Goal: Check status: Check status

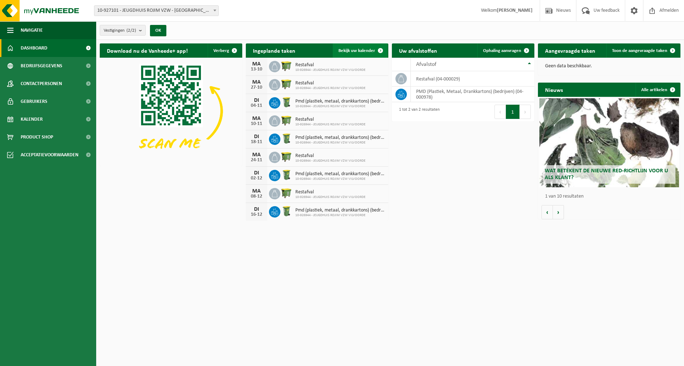
click at [362, 53] on span "Bekijk uw kalender" at bounding box center [357, 50] width 37 height 5
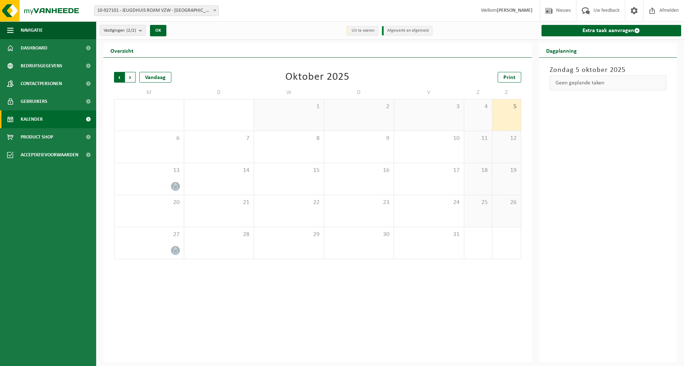
click at [132, 79] on span "Volgende" at bounding box center [130, 77] width 11 height 11
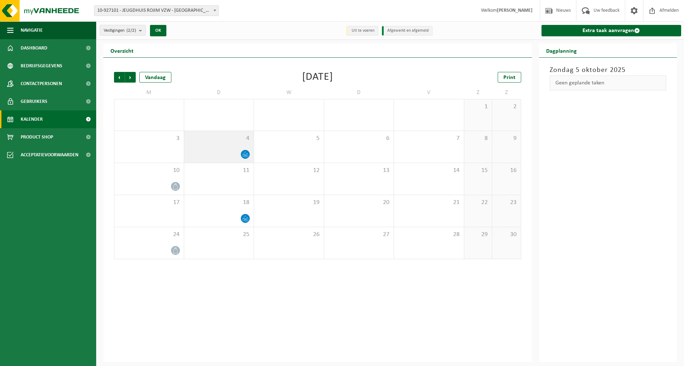
click at [246, 157] on icon at bounding box center [245, 156] width 1 height 2
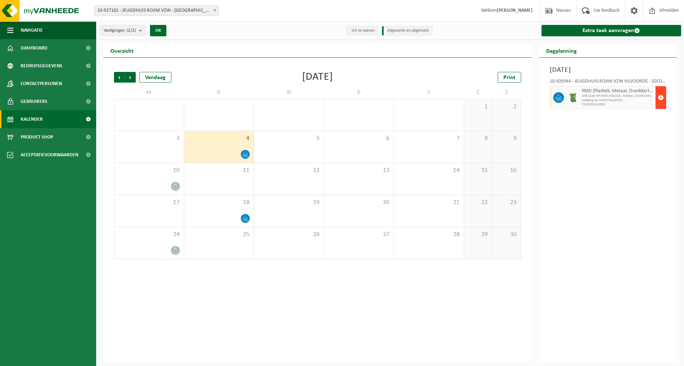
click at [663, 96] on span "button" at bounding box center [661, 98] width 6 height 14
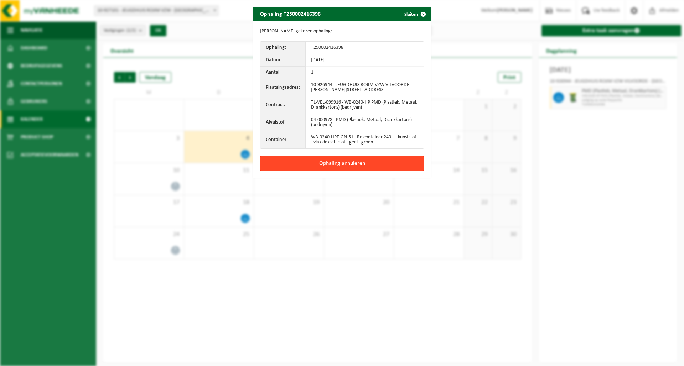
click at [377, 163] on button "Ophaling annuleren" at bounding box center [342, 163] width 164 height 15
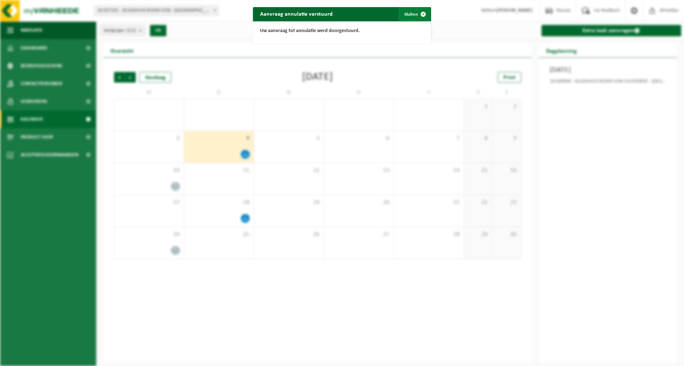
click at [421, 12] on span "button" at bounding box center [423, 14] width 14 height 14
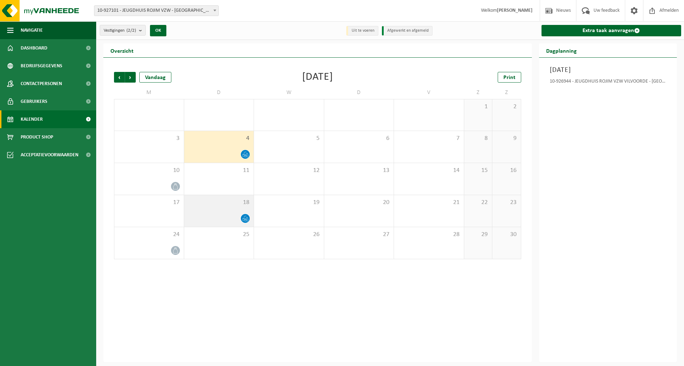
click at [236, 219] on div at bounding box center [219, 219] width 63 height 10
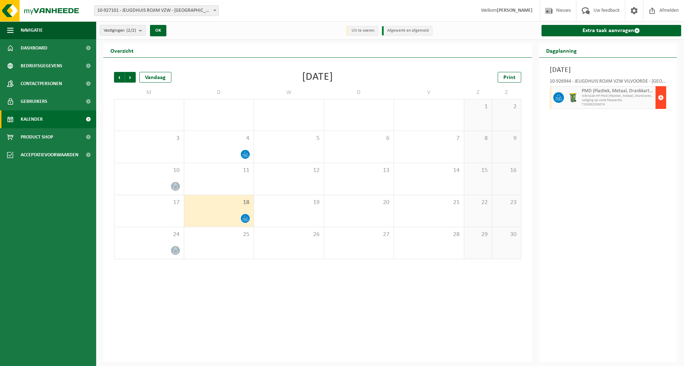
click at [662, 92] on span "button" at bounding box center [661, 98] width 6 height 14
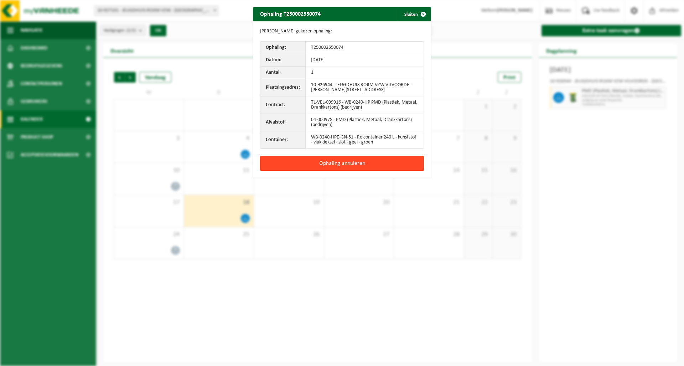
click at [328, 163] on button "Ophaling annuleren" at bounding box center [342, 163] width 164 height 15
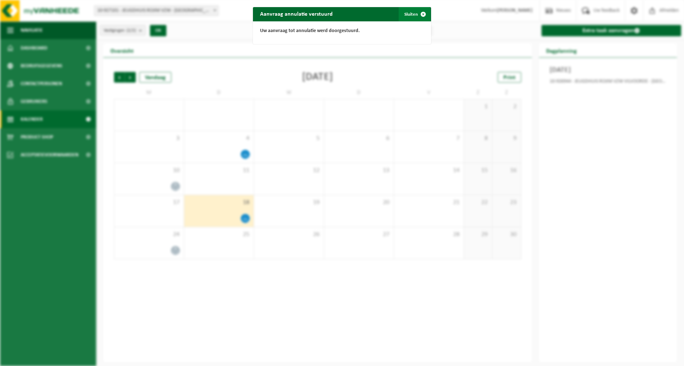
click at [420, 14] on span "button" at bounding box center [423, 14] width 14 height 14
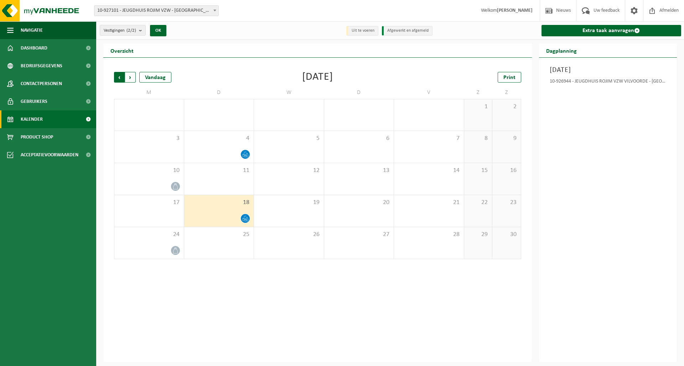
click at [132, 78] on span "Volgende" at bounding box center [130, 77] width 11 height 11
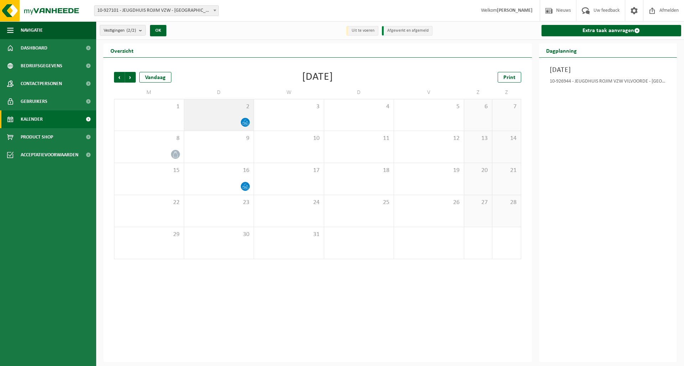
click at [249, 120] on span at bounding box center [245, 122] width 9 height 9
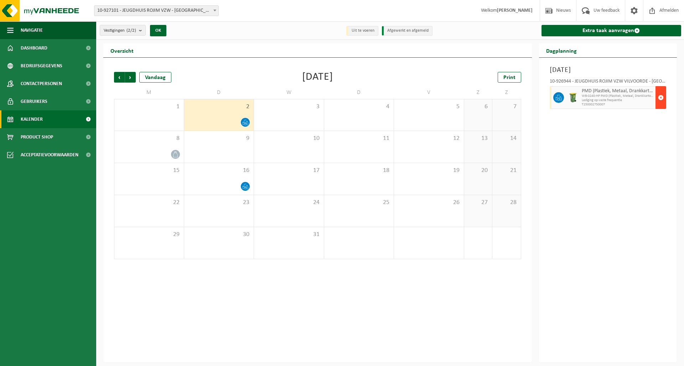
click at [664, 96] on button "button" at bounding box center [661, 97] width 11 height 23
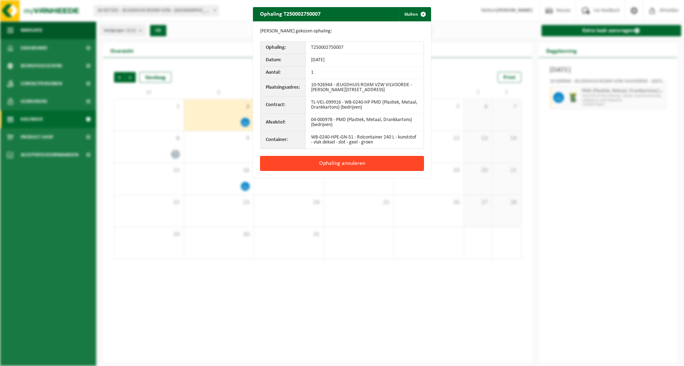
click at [363, 166] on button "Ophaling annuleren" at bounding box center [342, 163] width 164 height 15
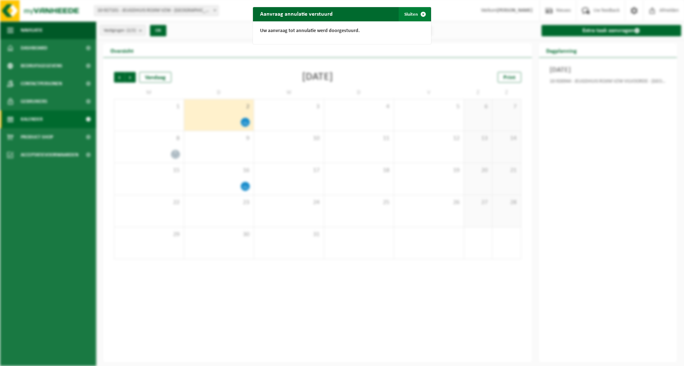
click at [409, 12] on button "Sluiten" at bounding box center [415, 14] width 32 height 14
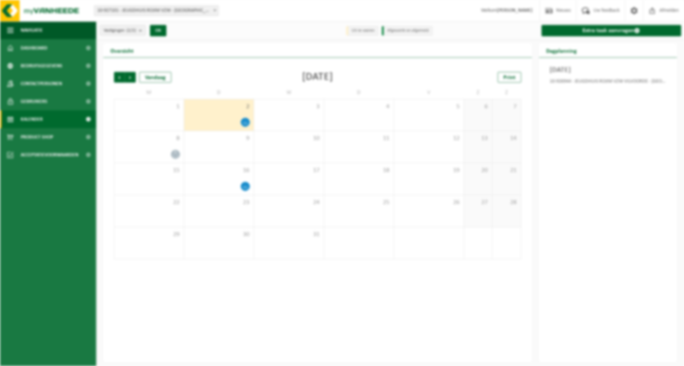
click at [409, 13] on div "Vestiging: 10-927101 - JEUGDHUIS ROJIM VZW - [GEOGRAPHIC_DATA] 10-926944 - JEUG…" at bounding box center [342, 11] width 684 height 22
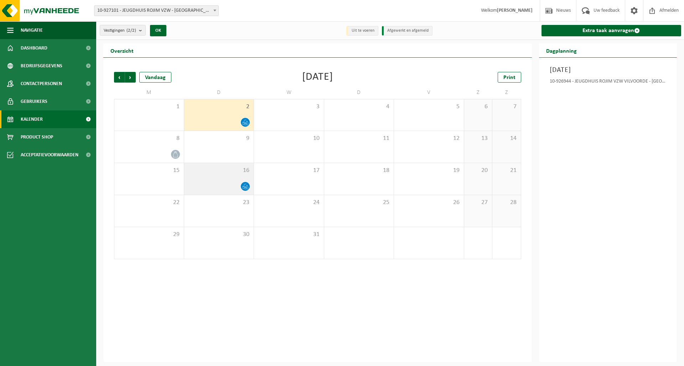
click at [219, 185] on div at bounding box center [219, 187] width 63 height 10
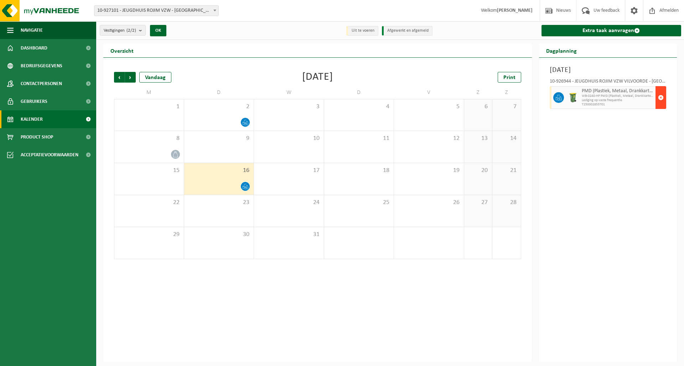
click at [660, 90] on button "button" at bounding box center [661, 97] width 11 height 23
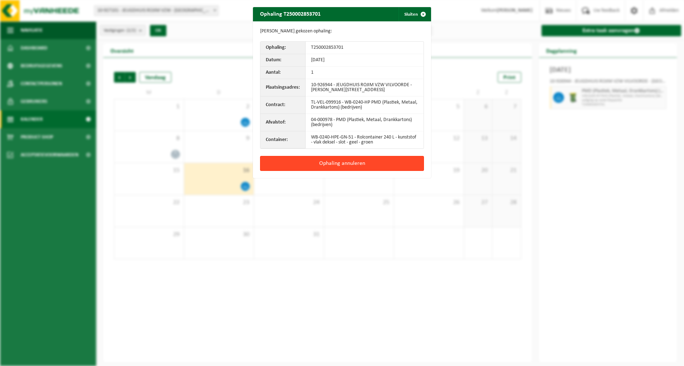
click at [329, 164] on button "Ophaling annuleren" at bounding box center [342, 163] width 164 height 15
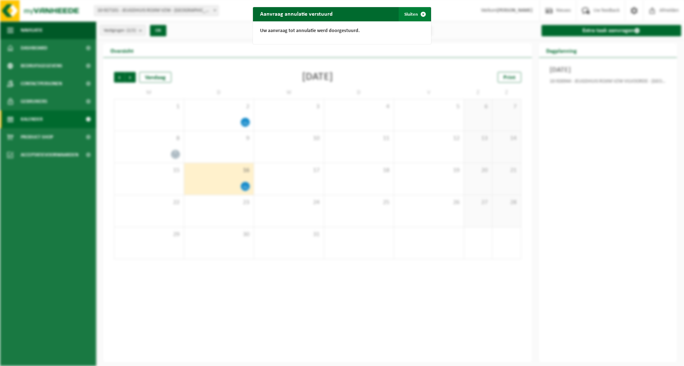
click at [421, 14] on span "button" at bounding box center [423, 14] width 14 height 14
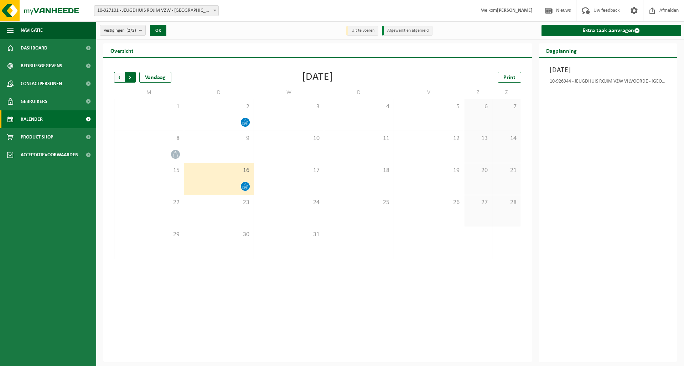
click at [117, 77] on span "Vorige" at bounding box center [119, 77] width 11 height 11
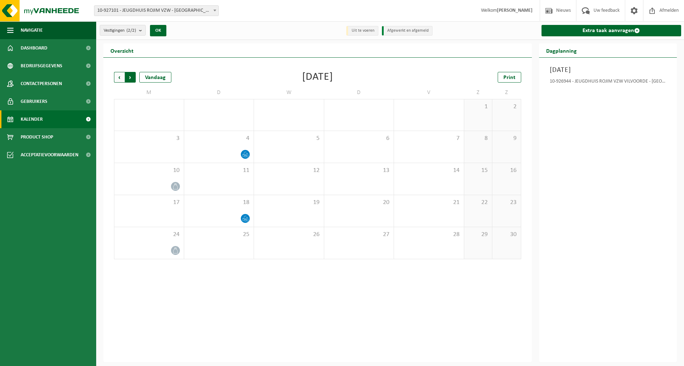
click at [117, 77] on span "Vorige" at bounding box center [119, 77] width 11 height 11
click at [510, 75] on span "Print" at bounding box center [510, 78] width 12 height 6
click at [133, 76] on span "Volgende" at bounding box center [130, 77] width 11 height 11
click at [233, 149] on div "4" at bounding box center [219, 147] width 70 height 32
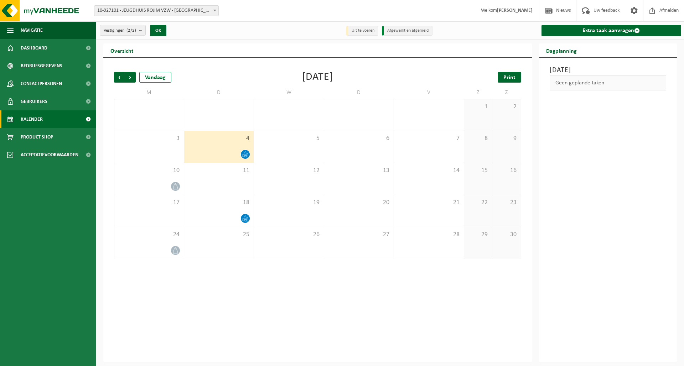
click at [511, 81] on link "Print" at bounding box center [510, 77] width 24 height 11
click at [131, 77] on span "Volgende" at bounding box center [130, 77] width 11 height 11
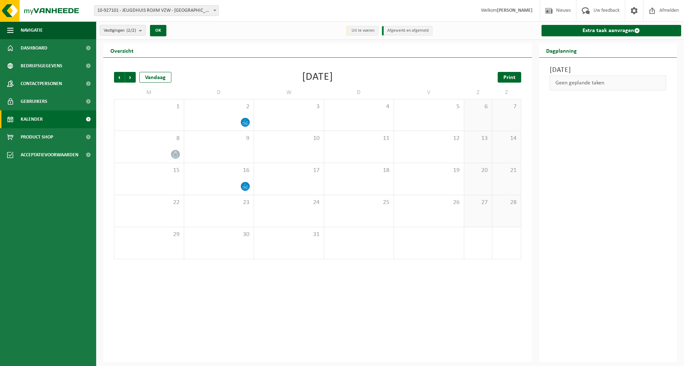
click at [514, 78] on span "Print" at bounding box center [510, 78] width 12 height 6
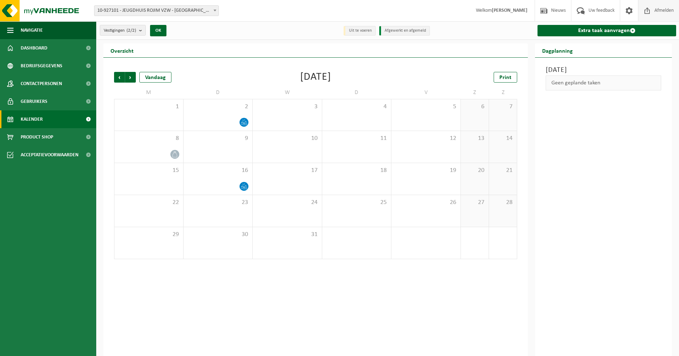
click at [667, 10] on span "Afmelden" at bounding box center [664, 10] width 23 height 21
